Goal: Task Accomplishment & Management: Manage account settings

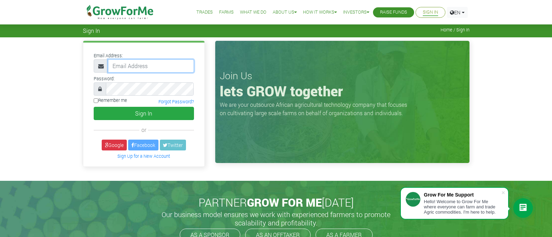
click at [152, 64] on input "email" at bounding box center [151, 65] width 86 height 13
click at [177, 67] on input "[EMAIL_ADDRESS][DOMAIN_NAME]" at bounding box center [151, 65] width 86 height 13
type input "j"
type input "[PERSON_NAME][EMAIL_ADDRESS][DOMAIN_NAME]"
